Goal: Task Accomplishment & Management: Use online tool/utility

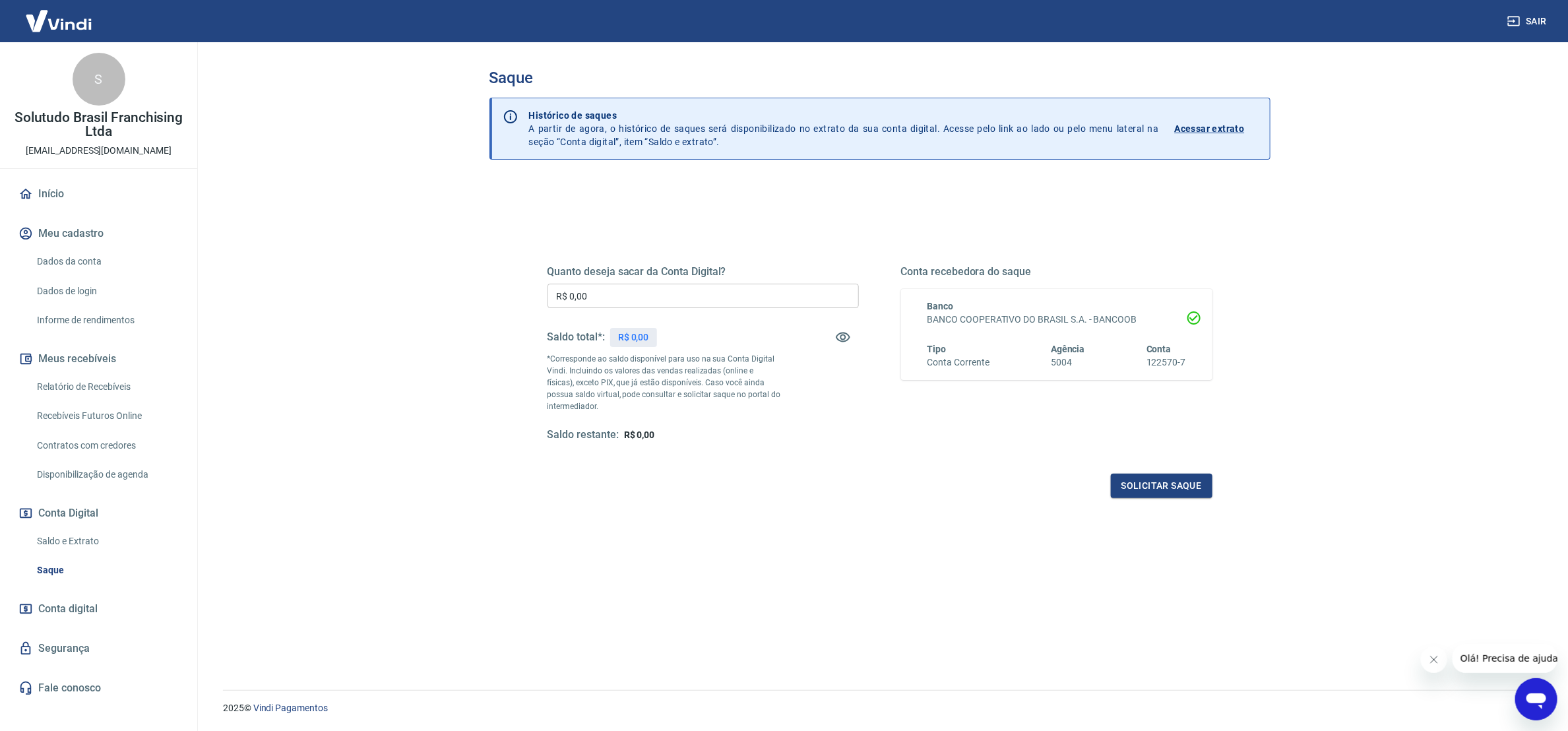
click at [113, 386] on link "Relatório de Recebíveis" at bounding box center [106, 388] width 150 height 27
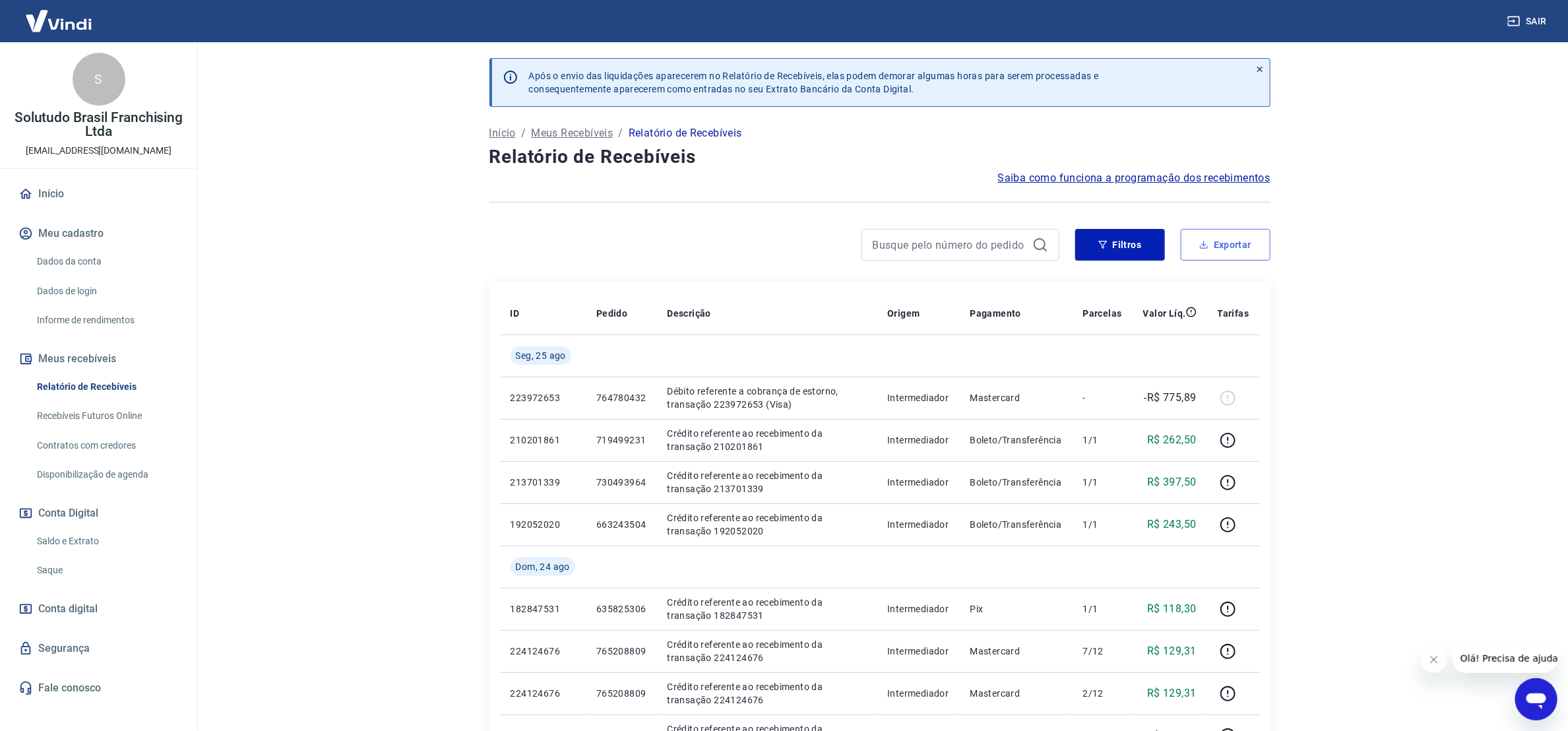
click at [1218, 243] on button "Exportar" at bounding box center [1225, 245] width 90 height 32
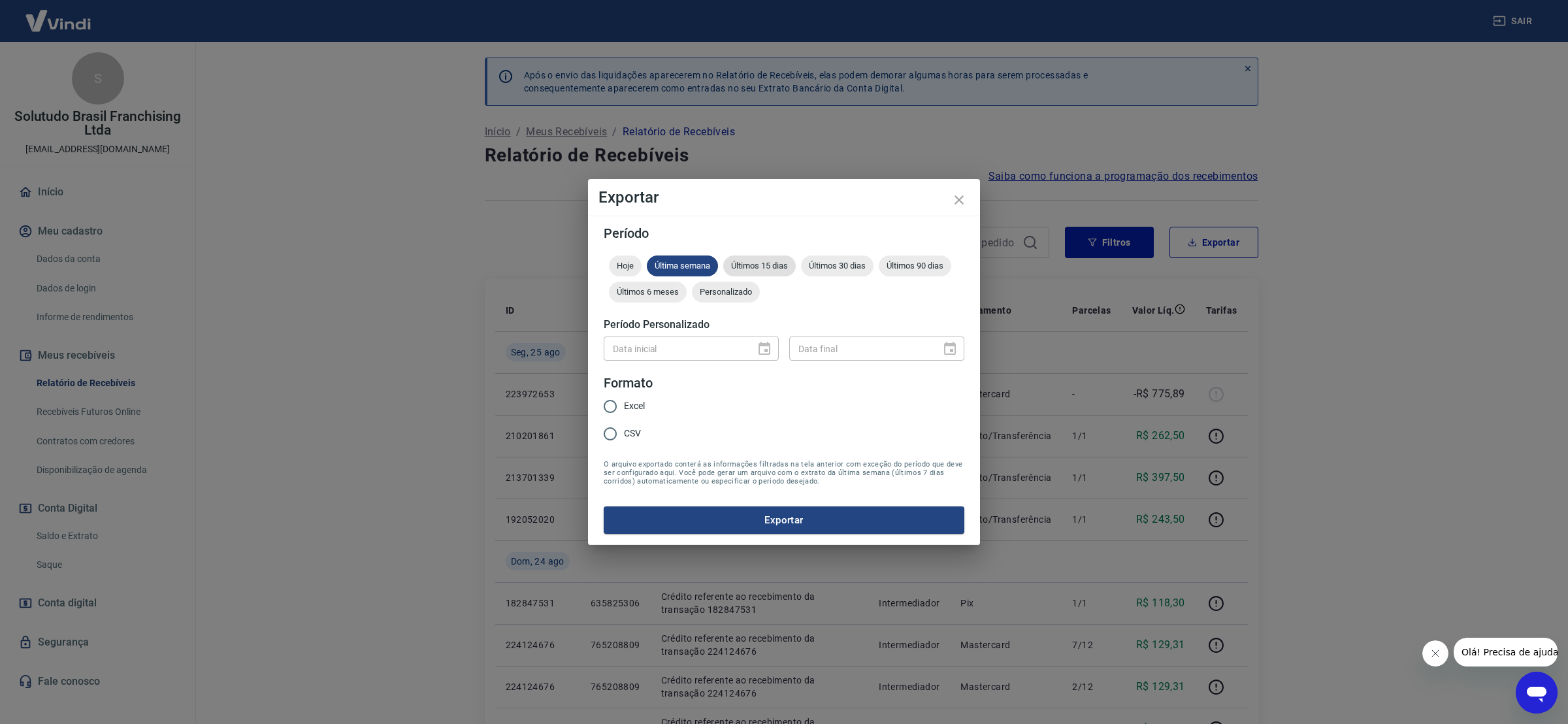
click at [792, 266] on span "Últimos 15 dias" at bounding box center [759, 266] width 72 height 10
click at [622, 408] on input "Excel" at bounding box center [610, 406] width 28 height 28
radio input "true"
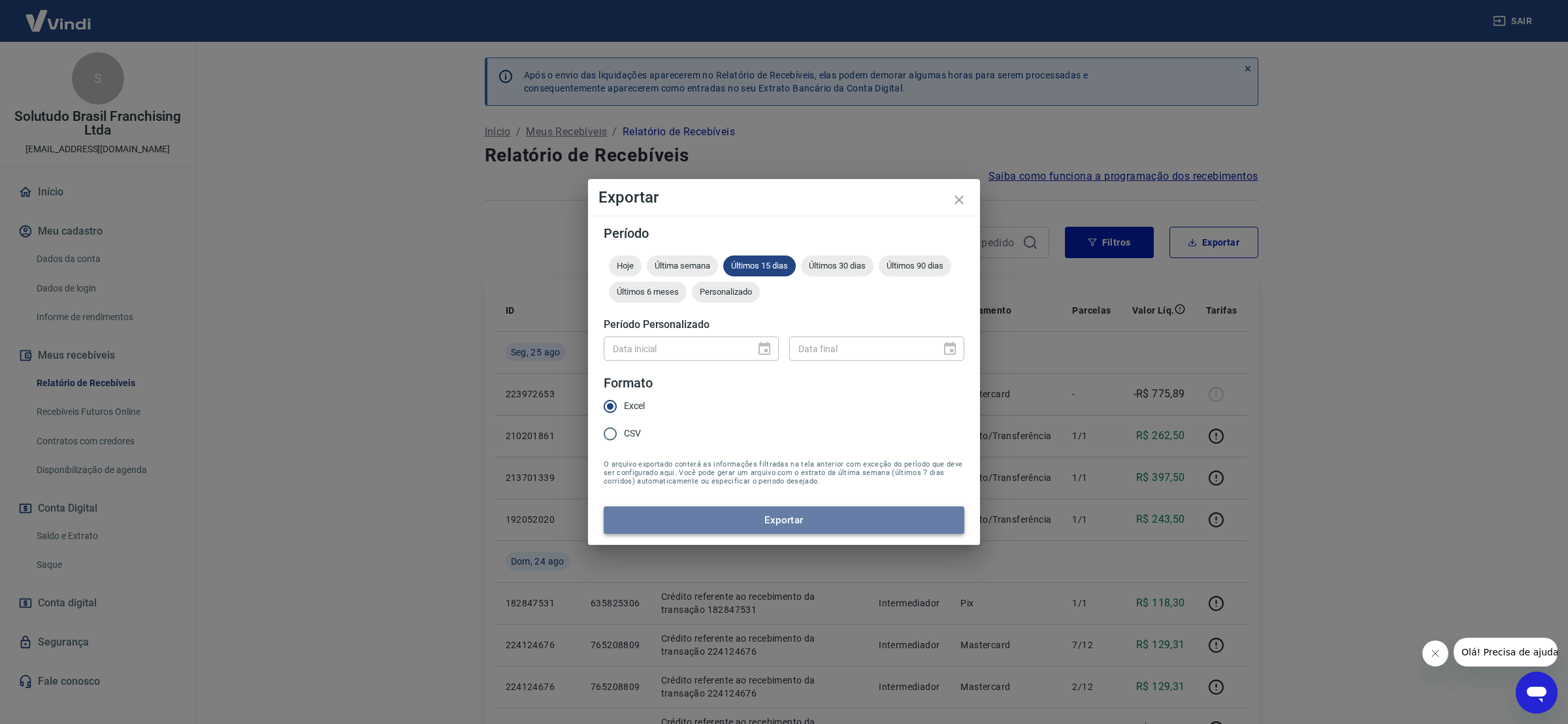
click at [820, 508] on button "Exportar" at bounding box center [784, 520] width 361 height 28
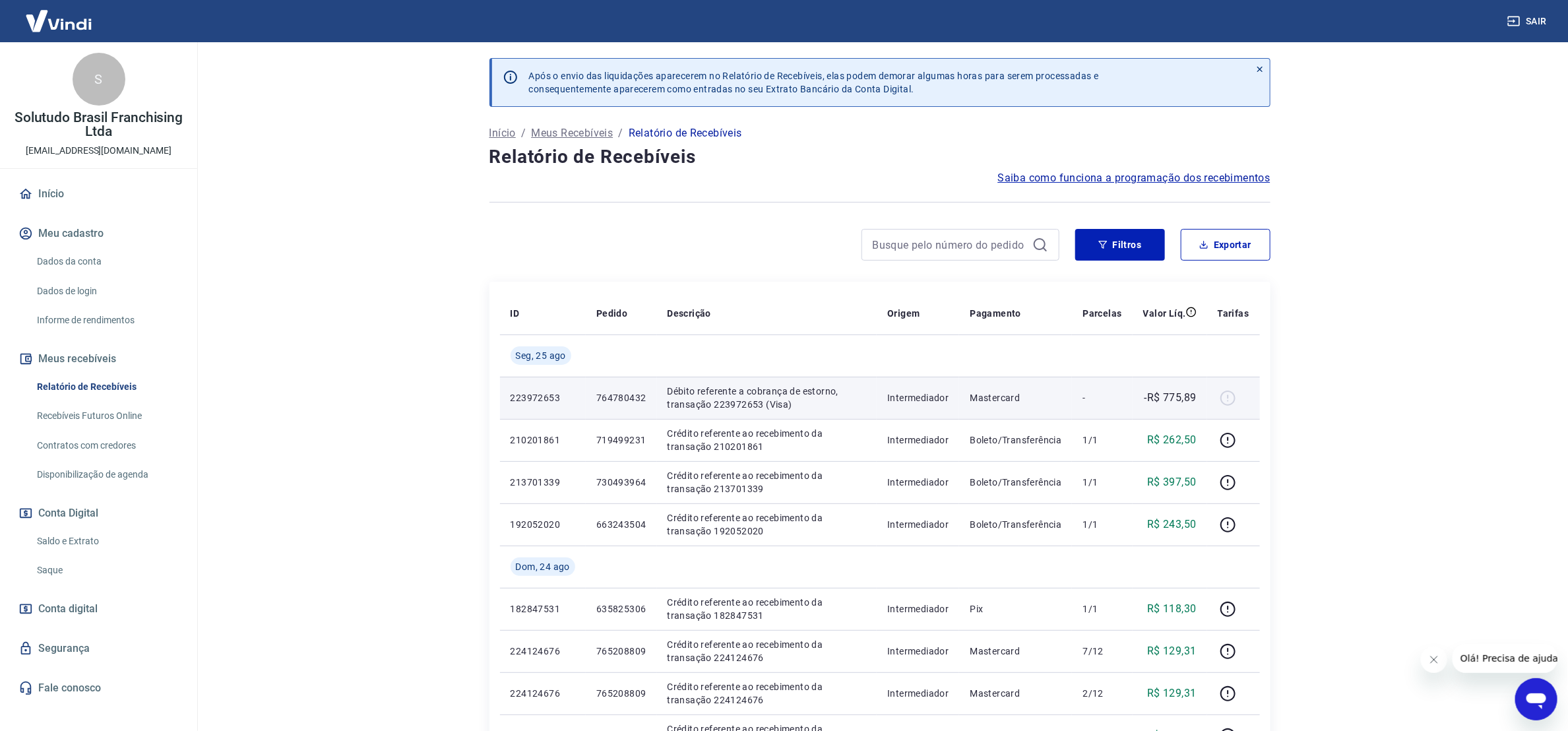
click at [1231, 411] on td at bounding box center [1233, 398] width 53 height 42
click at [1225, 400] on div at bounding box center [1234, 398] width 32 height 21
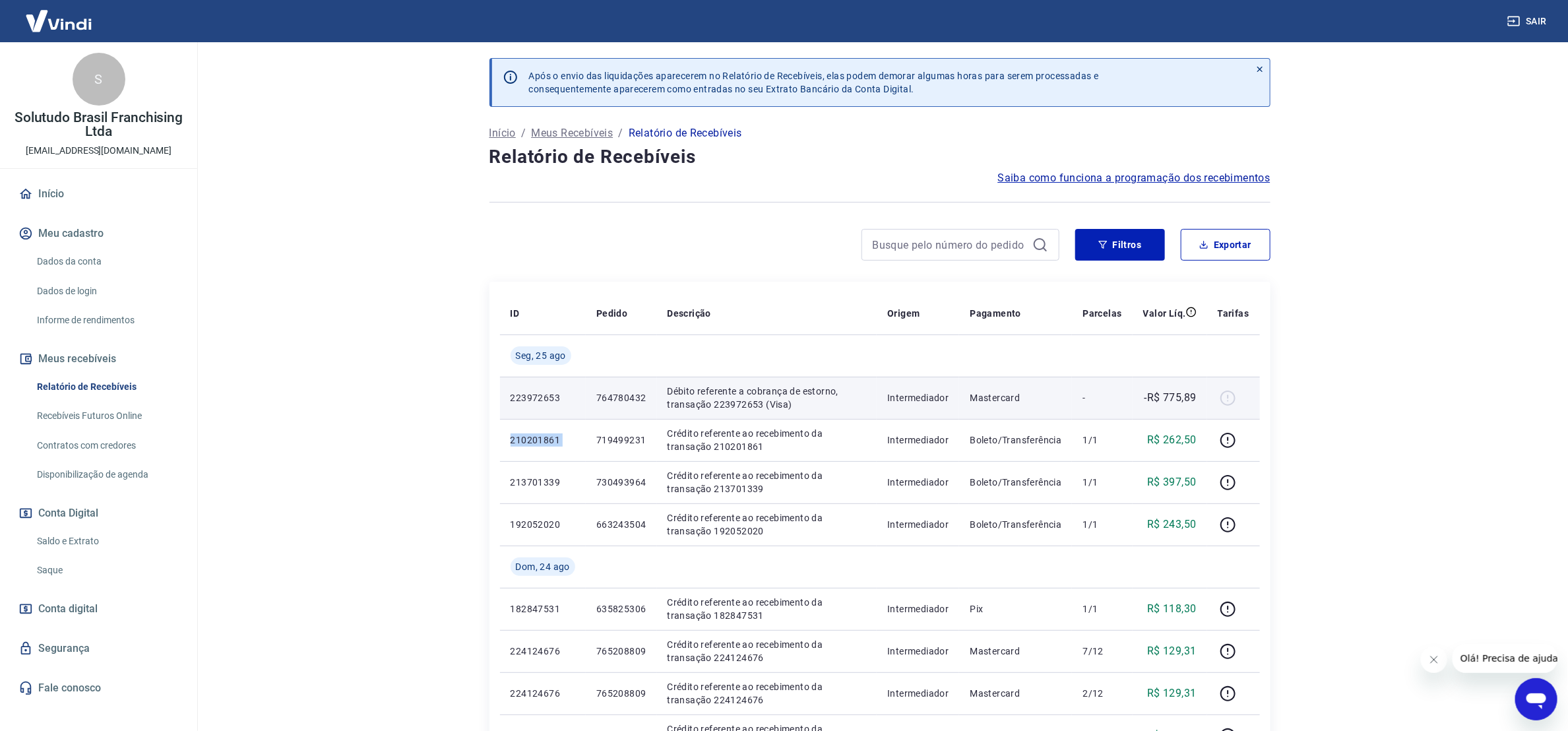
click at [1225, 400] on div at bounding box center [1234, 398] width 32 height 21
click at [1225, 402] on div at bounding box center [1234, 398] width 32 height 21
click at [1225, 403] on div at bounding box center [1234, 398] width 32 height 21
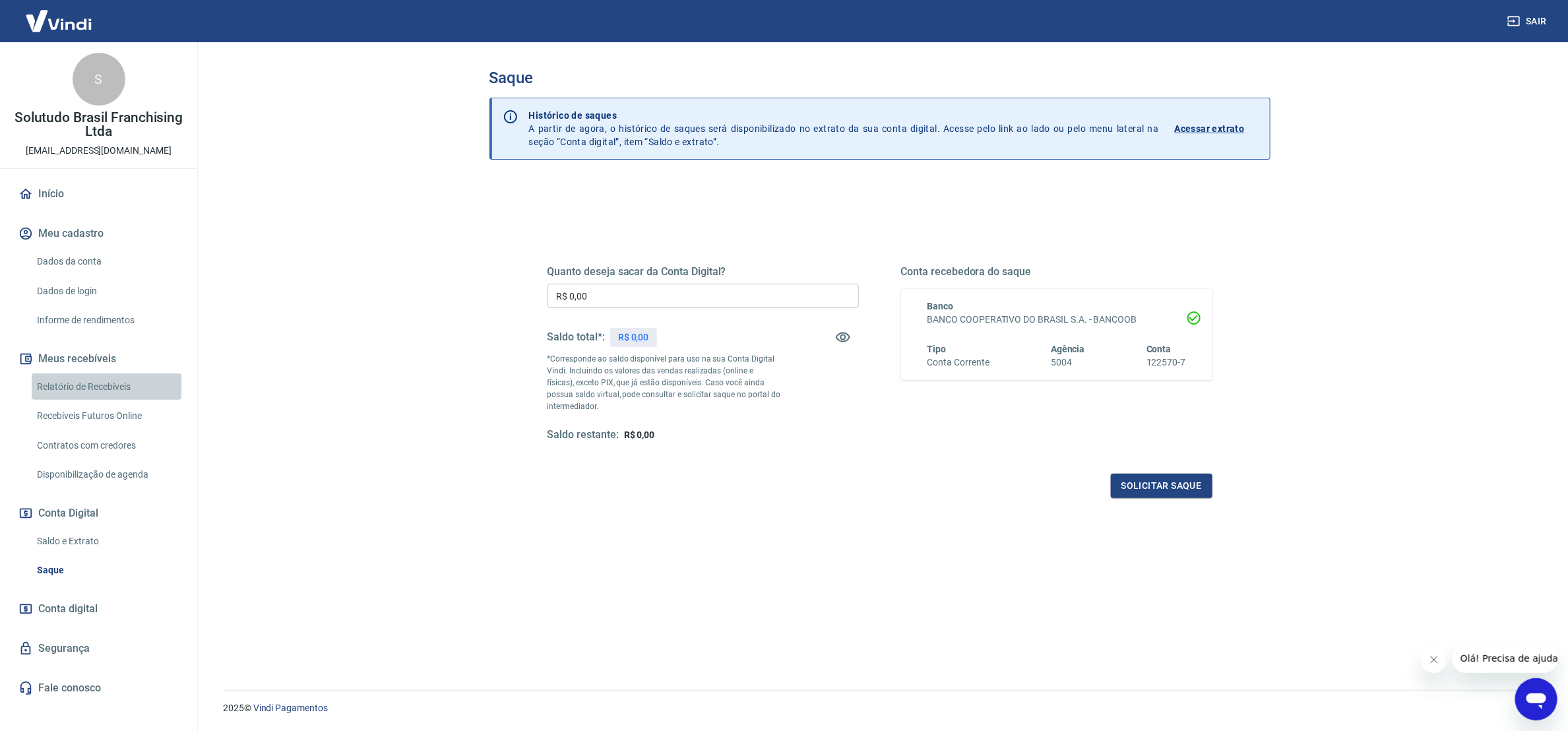
click at [109, 385] on link "Relatório de Recebíveis" at bounding box center [106, 388] width 150 height 27
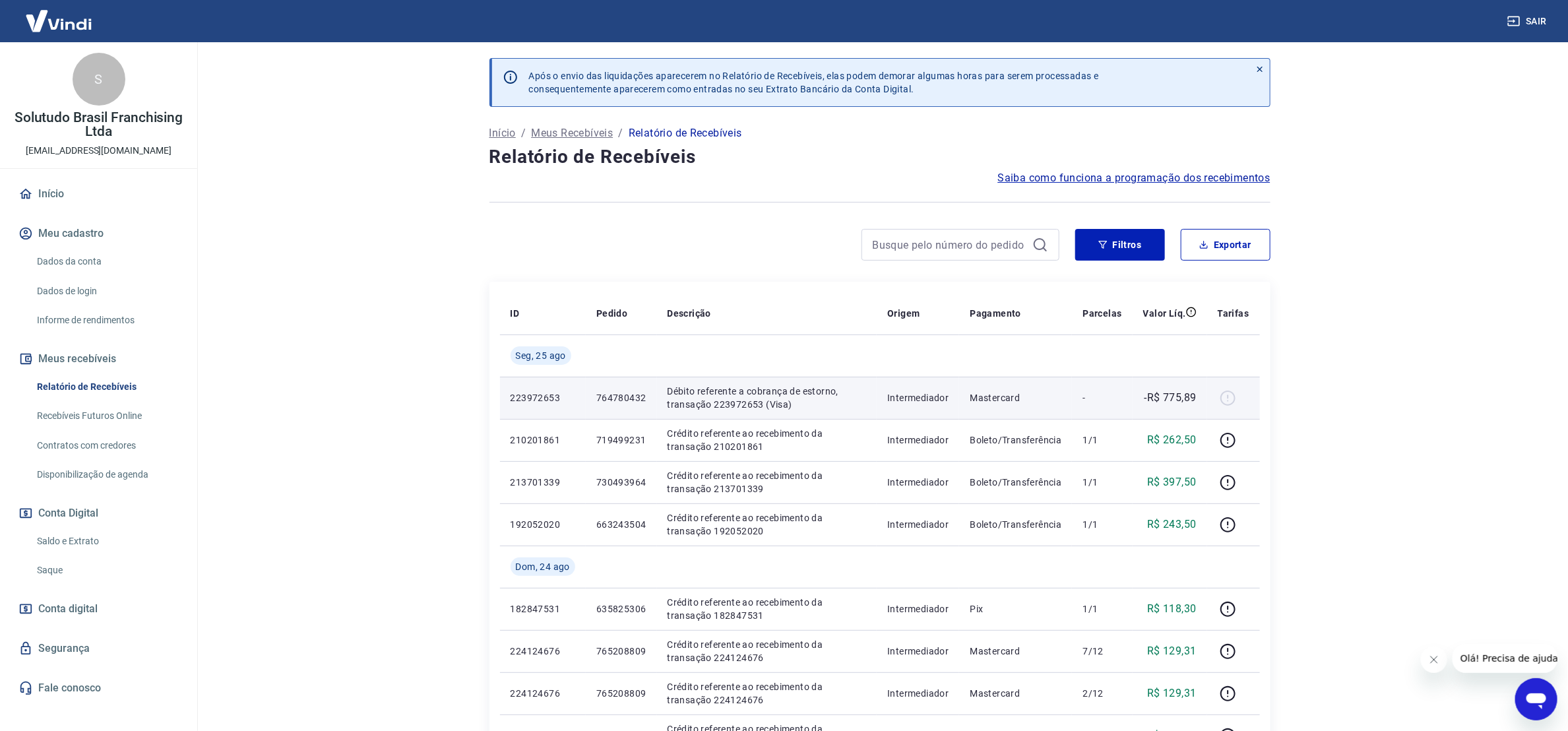
click at [1220, 403] on div at bounding box center [1234, 398] width 32 height 21
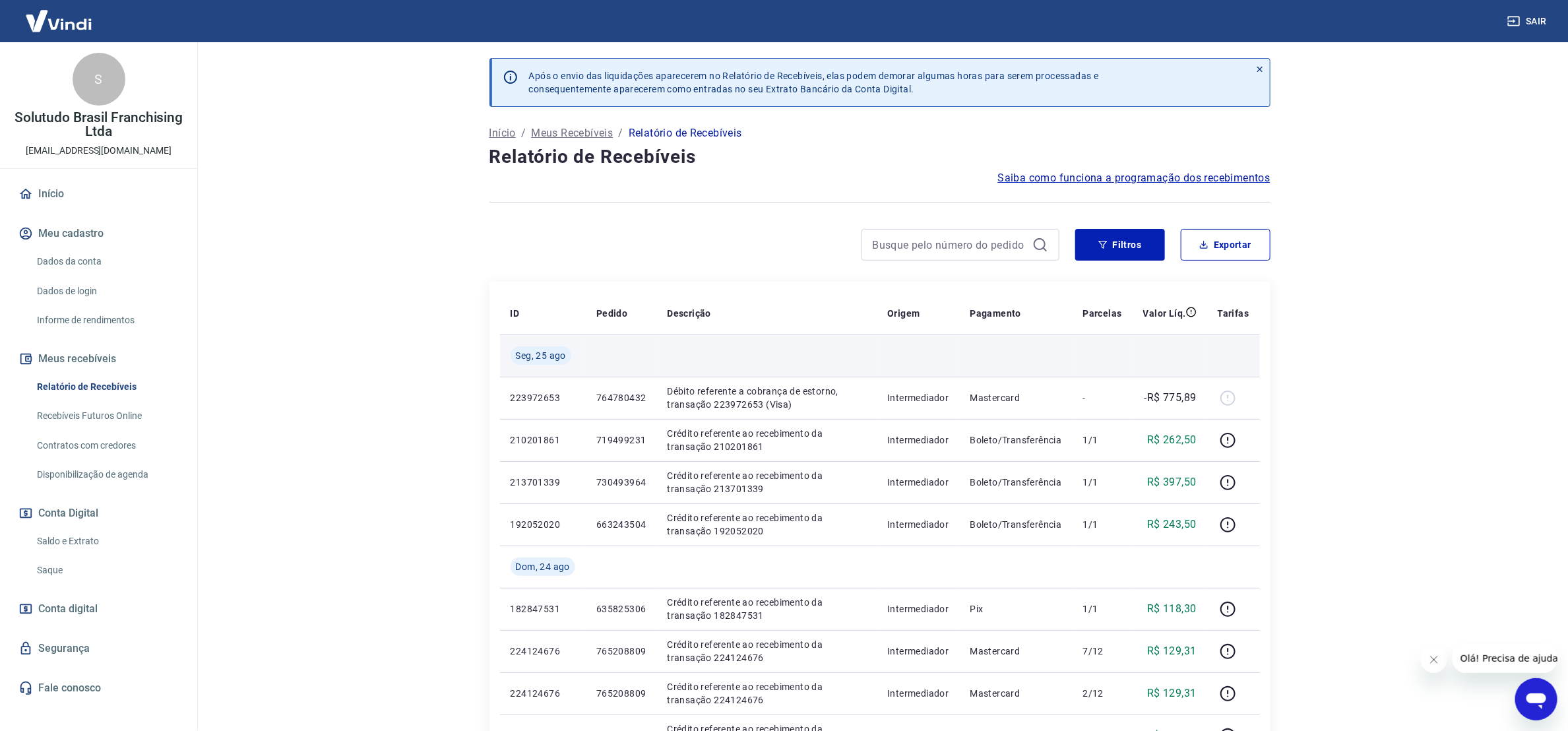
click at [790, 376] on td at bounding box center [767, 355] width 220 height 42
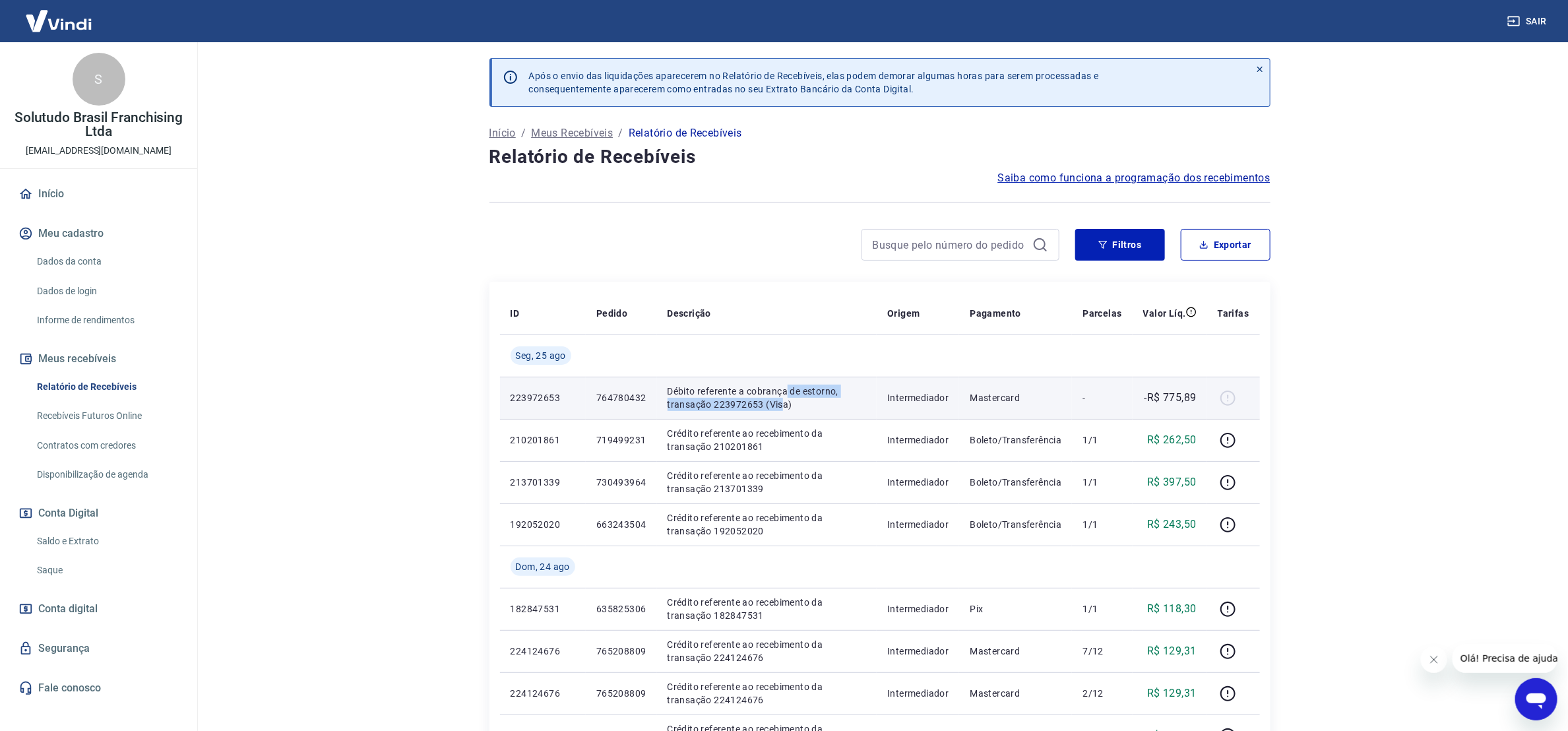
click at [779, 407] on p "Débito referente a cobrança de estorno, transação 223972653 (Visa)" at bounding box center [767, 398] width 199 height 26
click at [760, 407] on p "Débito referente a cobrança de estorno, transação 223972653 (Visa)" at bounding box center [767, 398] width 199 height 26
